Goal: Information Seeking & Learning: Learn about a topic

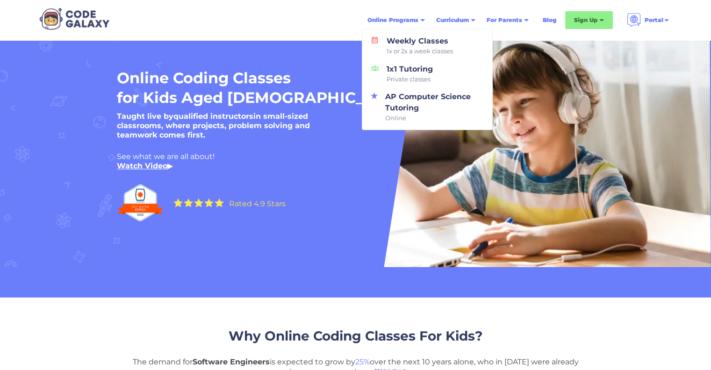
click at [399, 20] on div "Online Programs" at bounding box center [393, 19] width 51 height 9
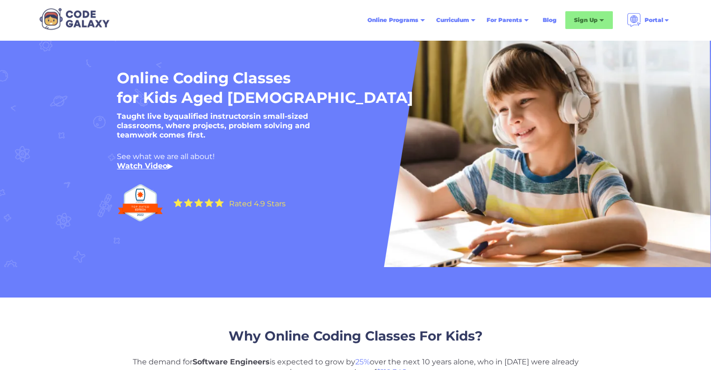
click at [405, 23] on div "Online Programs" at bounding box center [393, 19] width 51 height 9
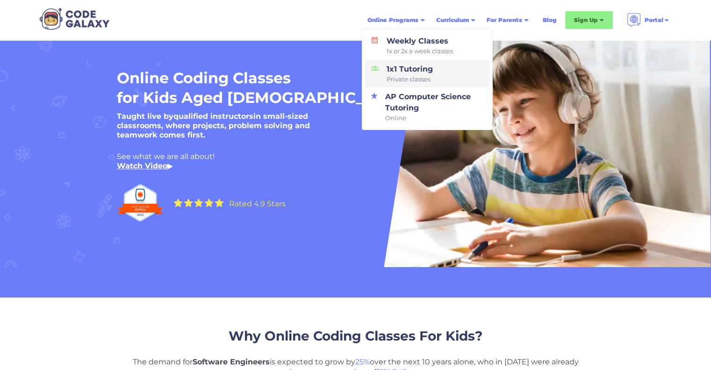
click at [413, 78] on span "Private classes" at bounding box center [410, 79] width 46 height 9
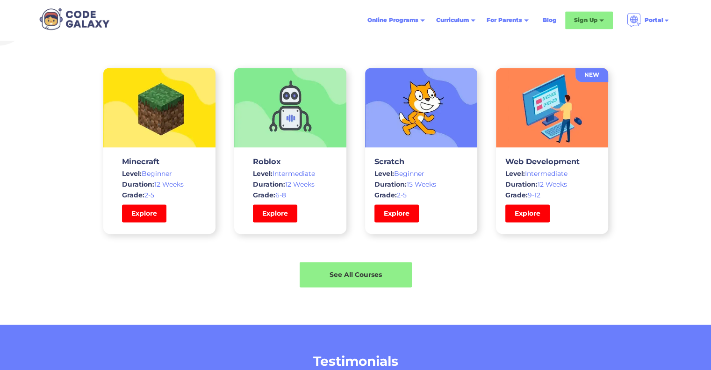
scroll to position [1402, 0]
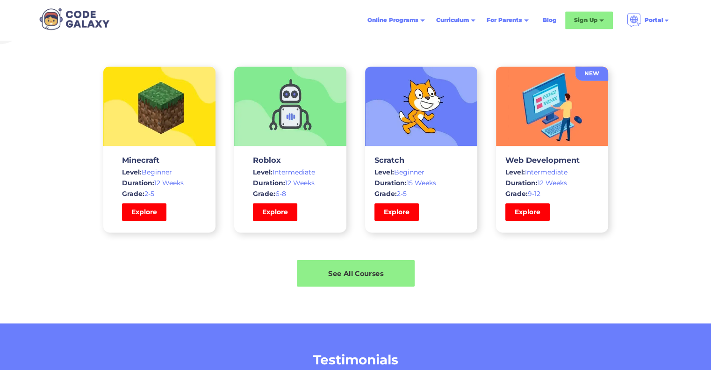
click at [351, 275] on div "See All Courses" at bounding box center [356, 273] width 118 height 10
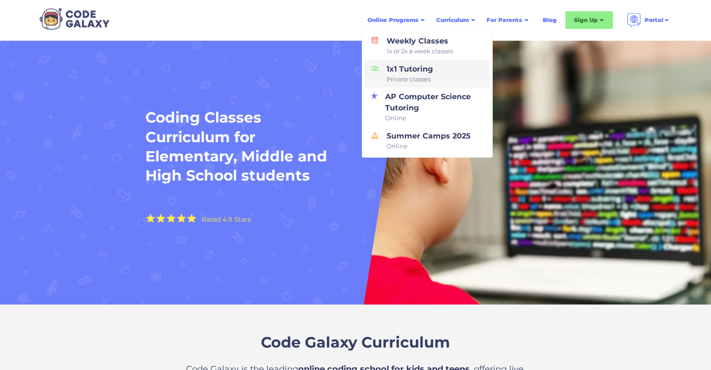
click at [405, 76] on span "Private classes" at bounding box center [410, 79] width 46 height 9
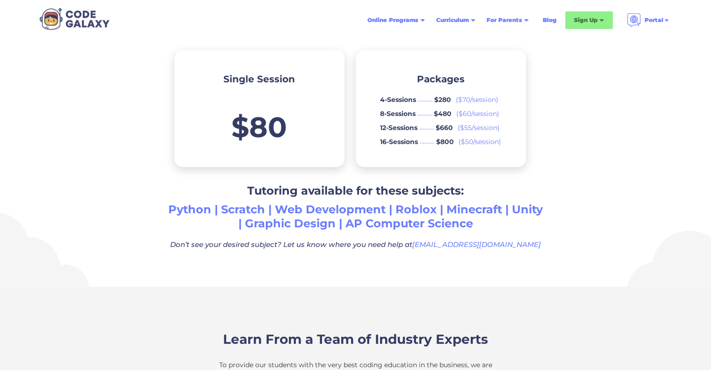
scroll to position [530, 0]
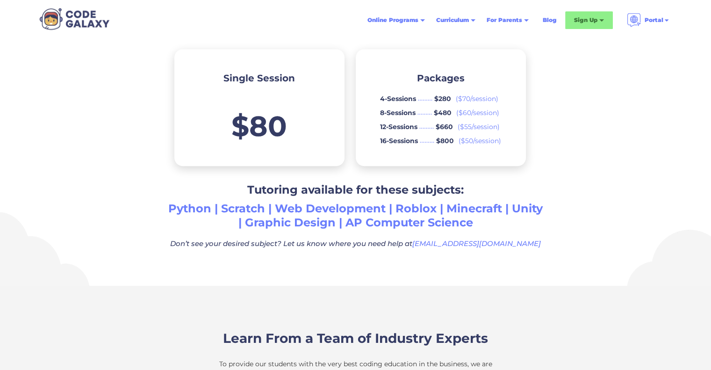
click at [286, 127] on h5 "$80" at bounding box center [259, 126] width 56 height 28
click at [266, 120] on h5 "$80" at bounding box center [259, 126] width 56 height 28
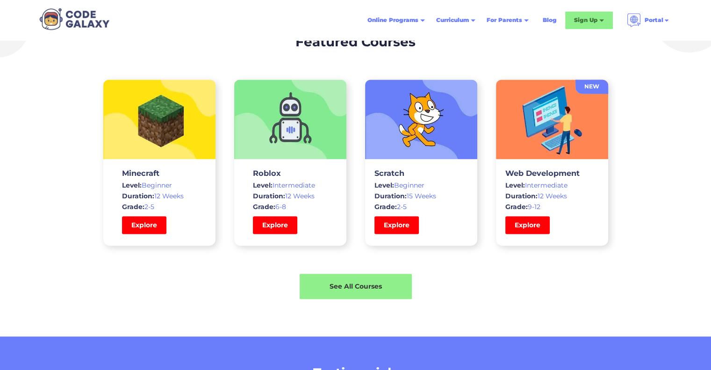
scroll to position [1539, 0]
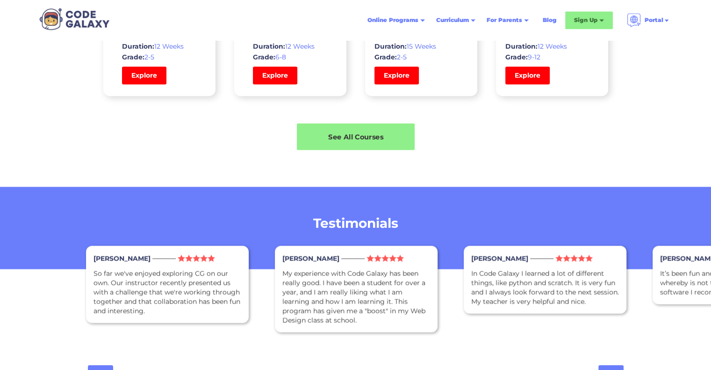
click at [342, 147] on div "See All Courses" at bounding box center [356, 136] width 118 height 27
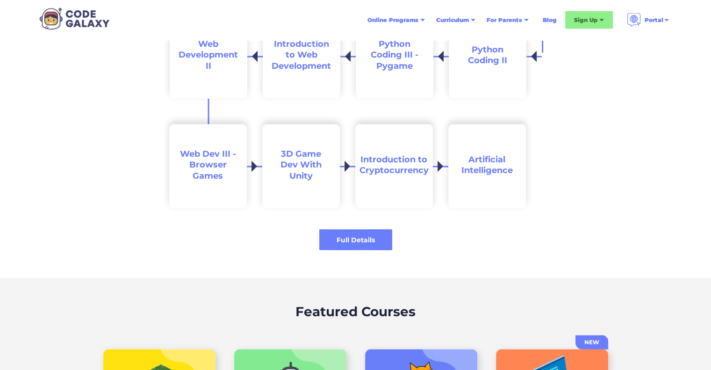
scroll to position [1860, 0]
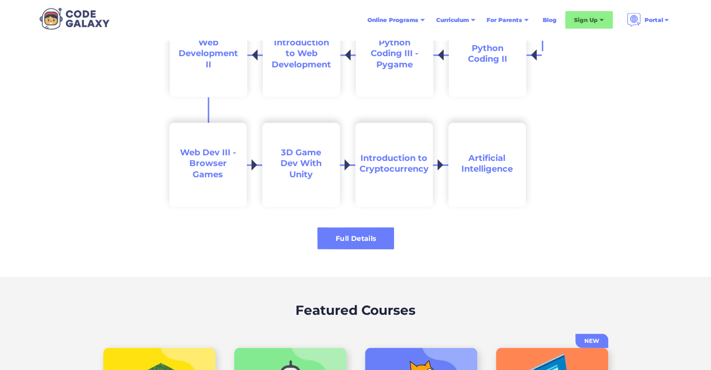
click at [343, 234] on div "Full Details" at bounding box center [355, 239] width 77 height 10
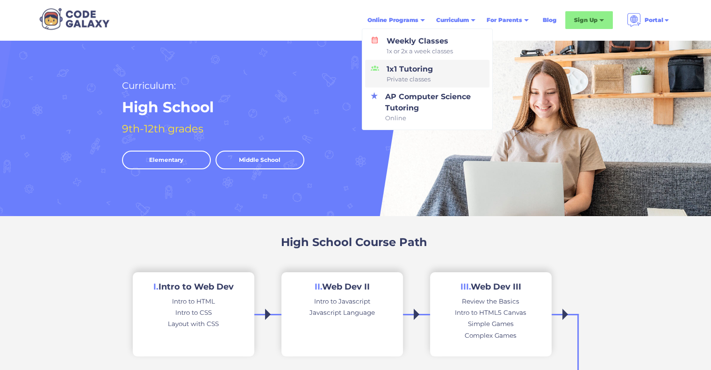
click at [409, 69] on div "1x1 Tutoring Private classes" at bounding box center [408, 74] width 50 height 21
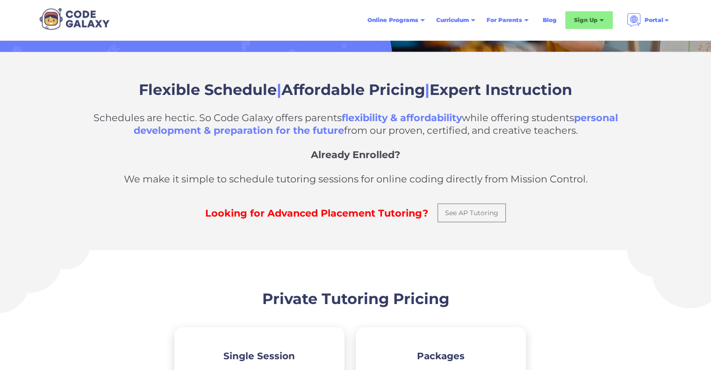
scroll to position [254, 0]
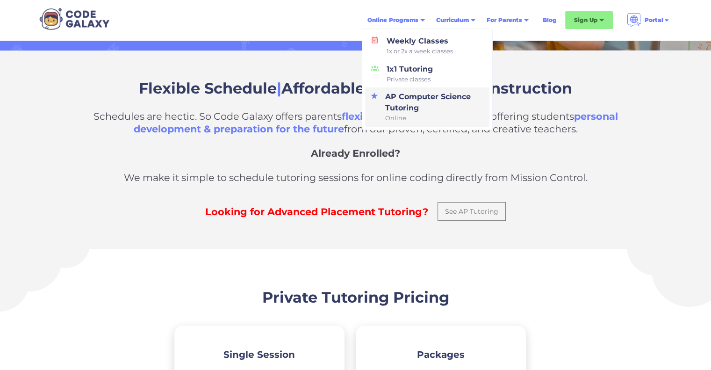
click at [402, 107] on div "AP Computer Science Tutoring Online" at bounding box center [433, 107] width 102 height 32
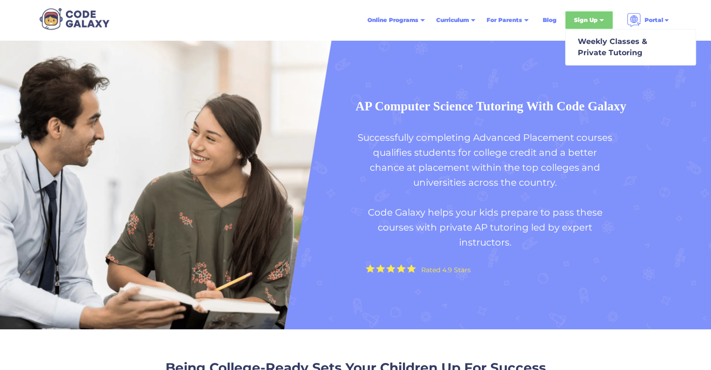
click at [581, 24] on div "Sign Up" at bounding box center [585, 19] width 23 height 9
click at [607, 53] on div "Weekly Classes & Private Tutoring" at bounding box center [610, 47] width 73 height 22
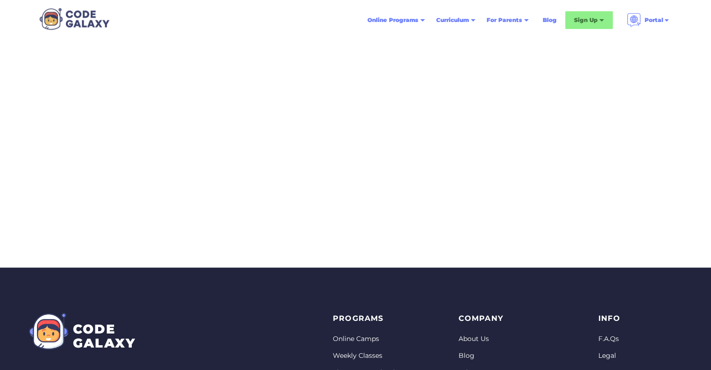
scroll to position [221, 0]
